Goal: Information Seeking & Learning: Learn about a topic

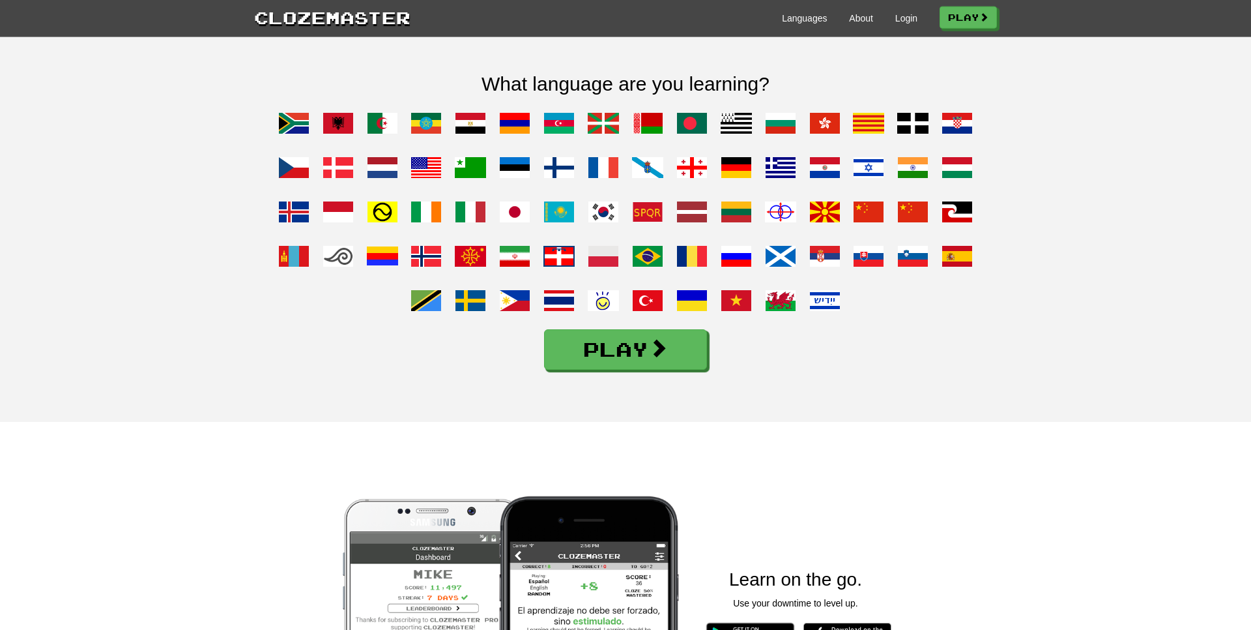
scroll to position [1040, 0]
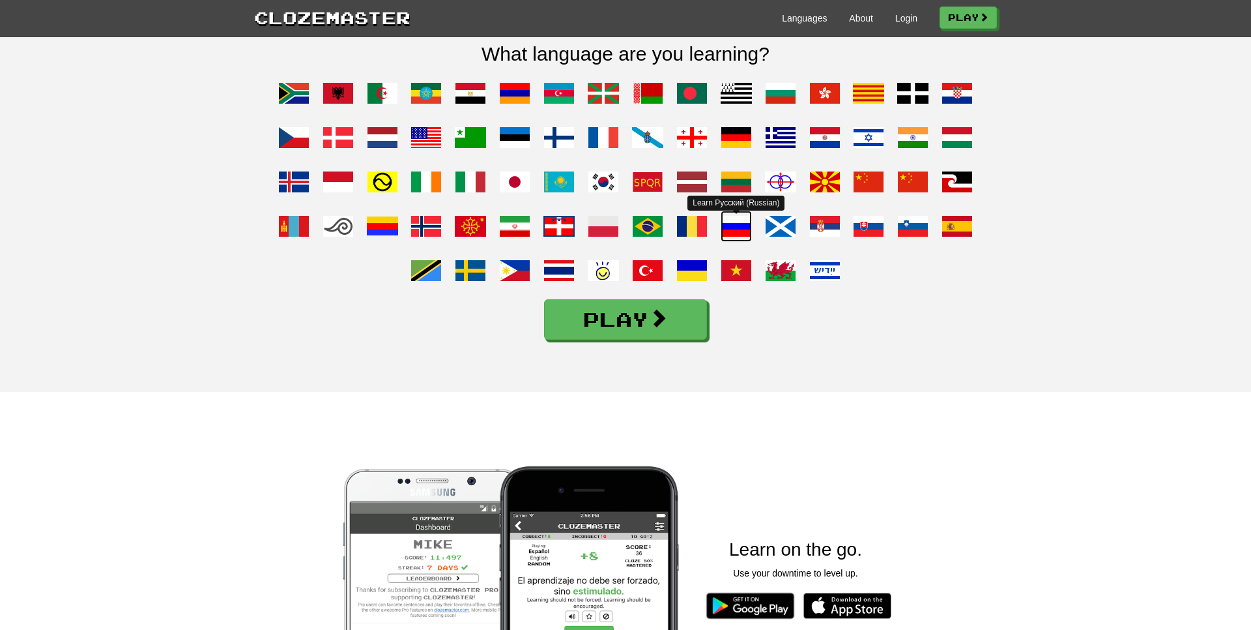
click at [731, 242] on span at bounding box center [736, 225] width 31 height 31
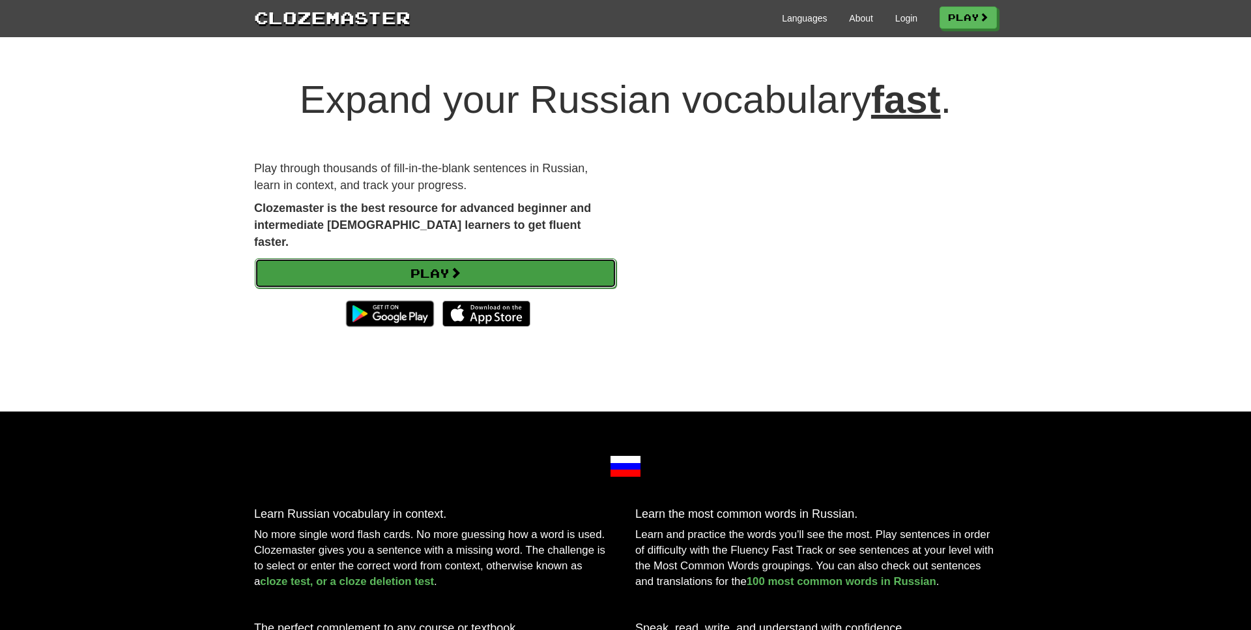
click at [505, 258] on link "Play" at bounding box center [436, 273] width 362 height 30
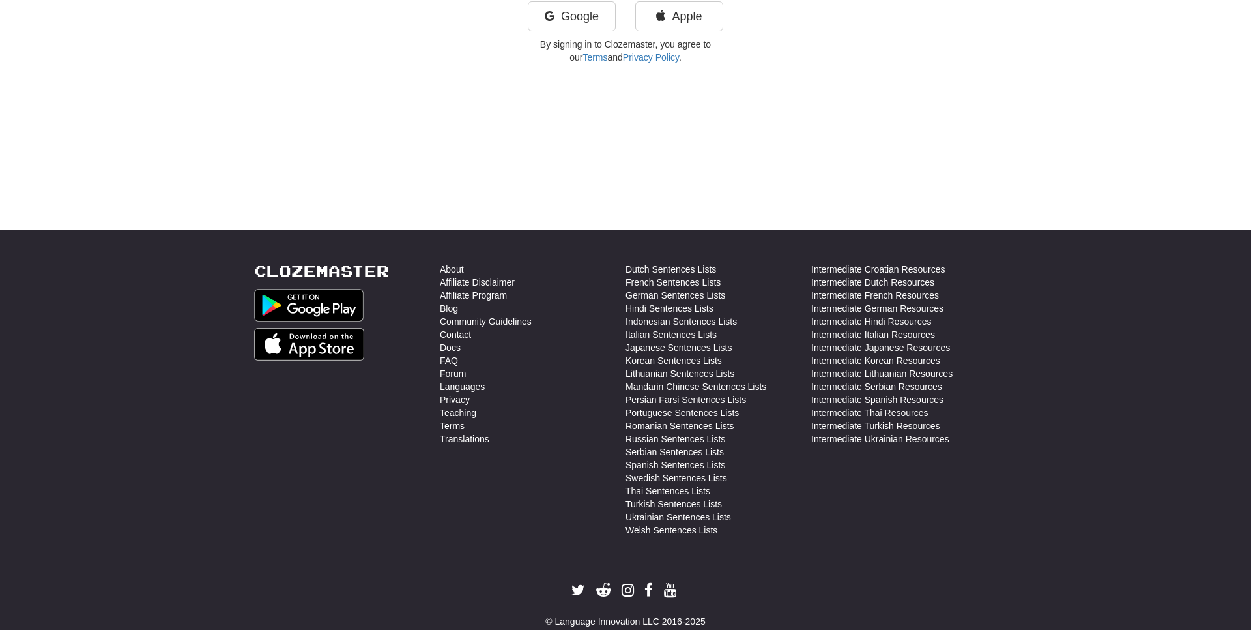
scroll to position [446, 0]
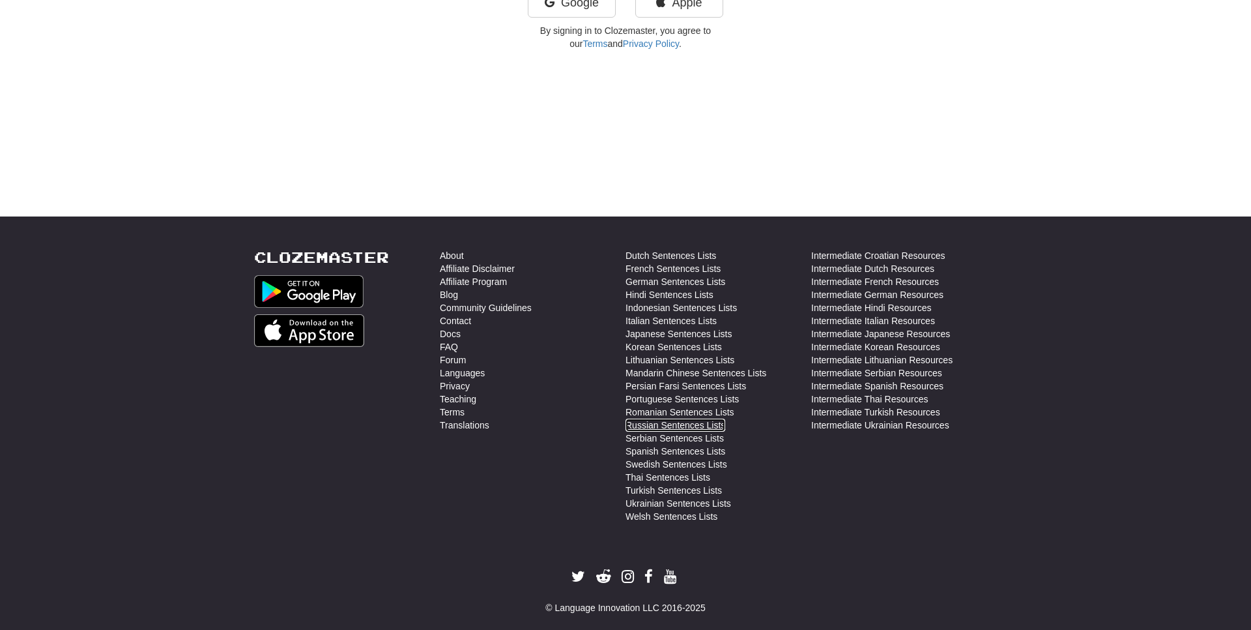
click at [698, 428] on link "Russian Sentences Lists" at bounding box center [676, 424] width 100 height 13
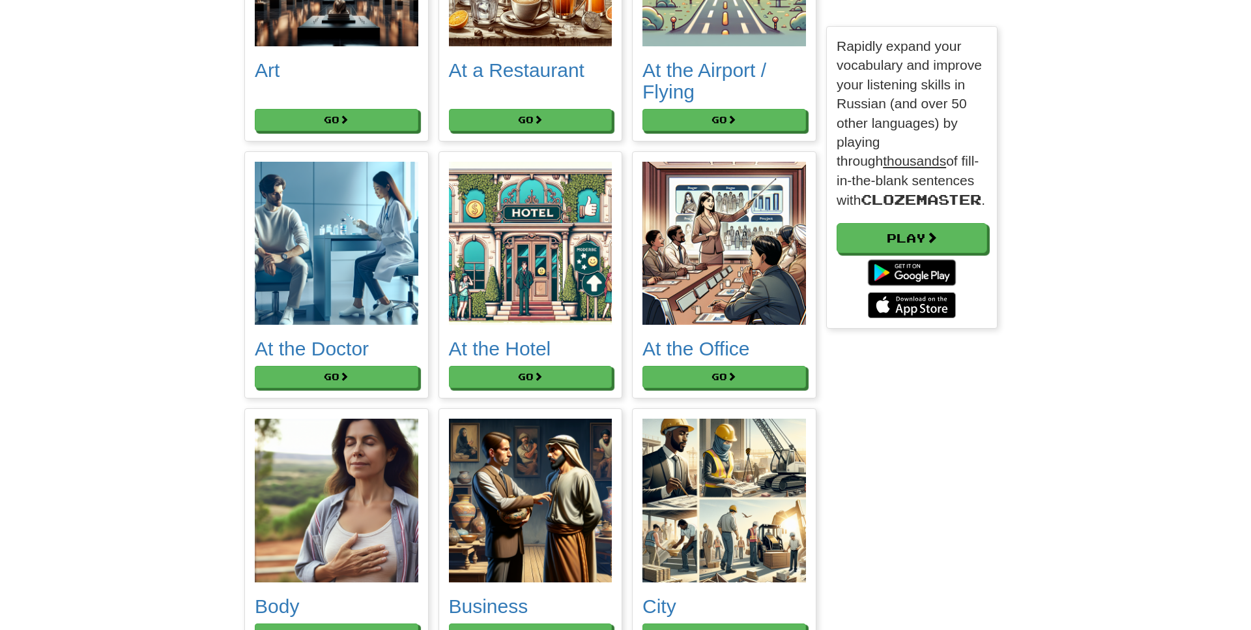
scroll to position [223, 0]
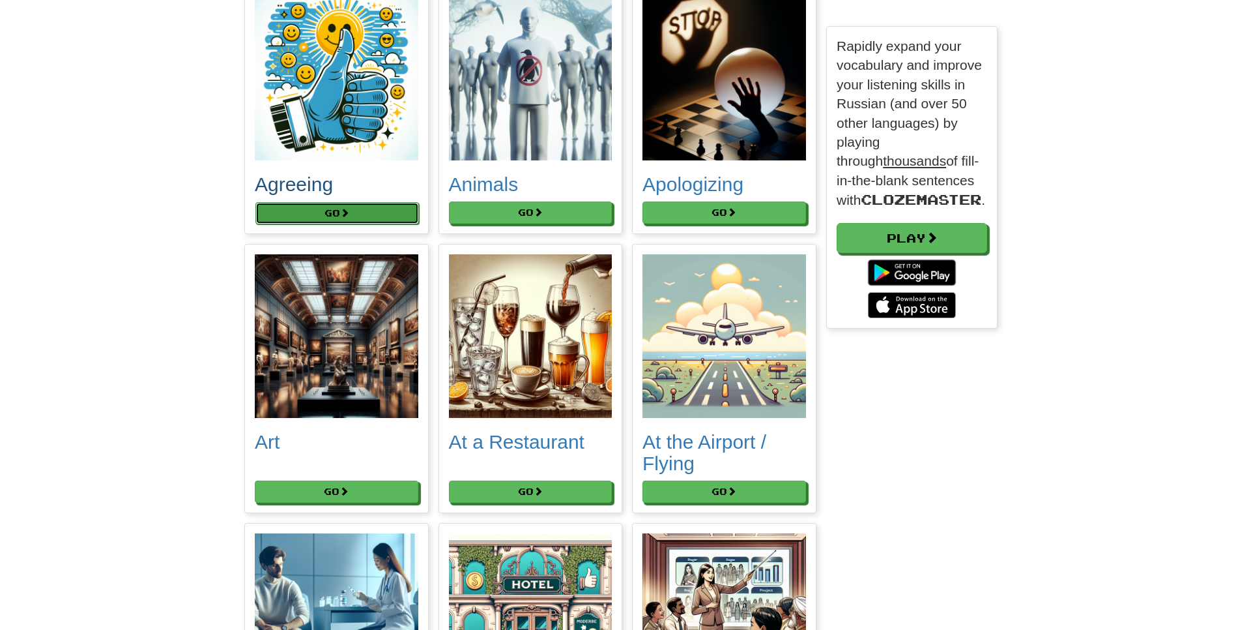
click at [279, 215] on button "Go" at bounding box center [337, 213] width 164 height 22
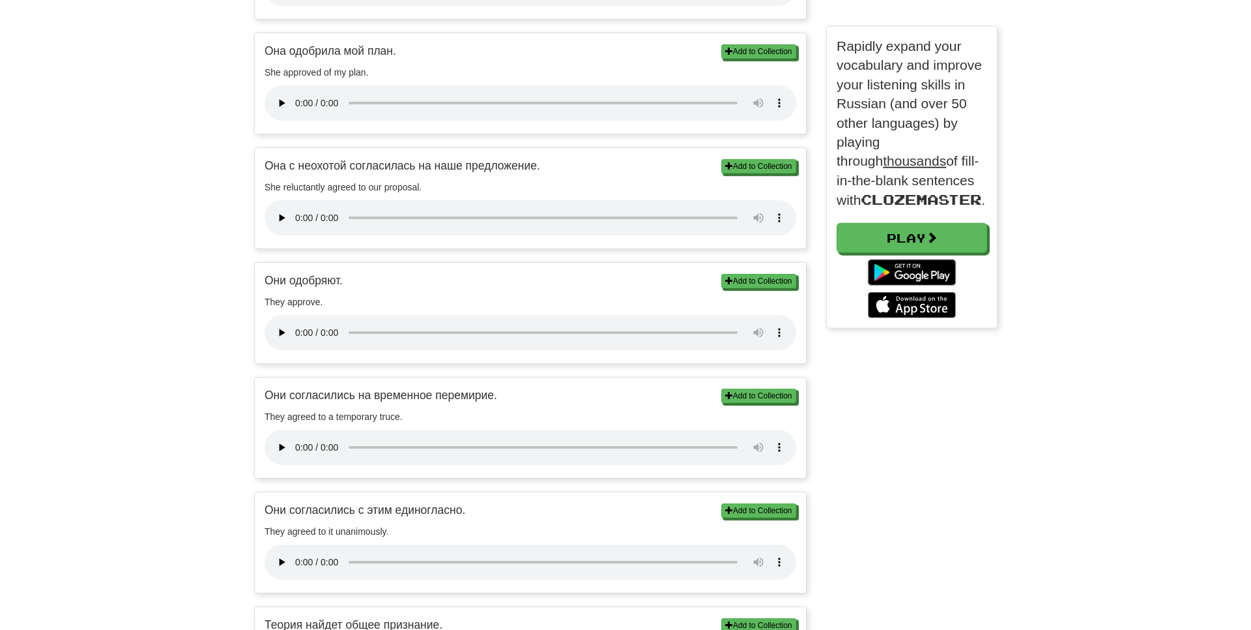
scroll to position [892, 0]
